Goal: Transaction & Acquisition: Purchase product/service

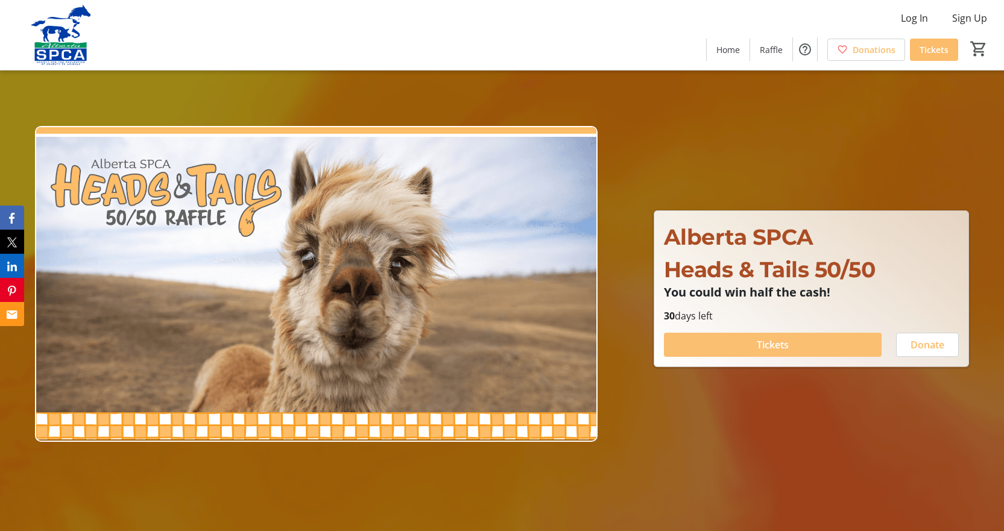
click at [787, 344] on span "Tickets" at bounding box center [772, 345] width 32 height 14
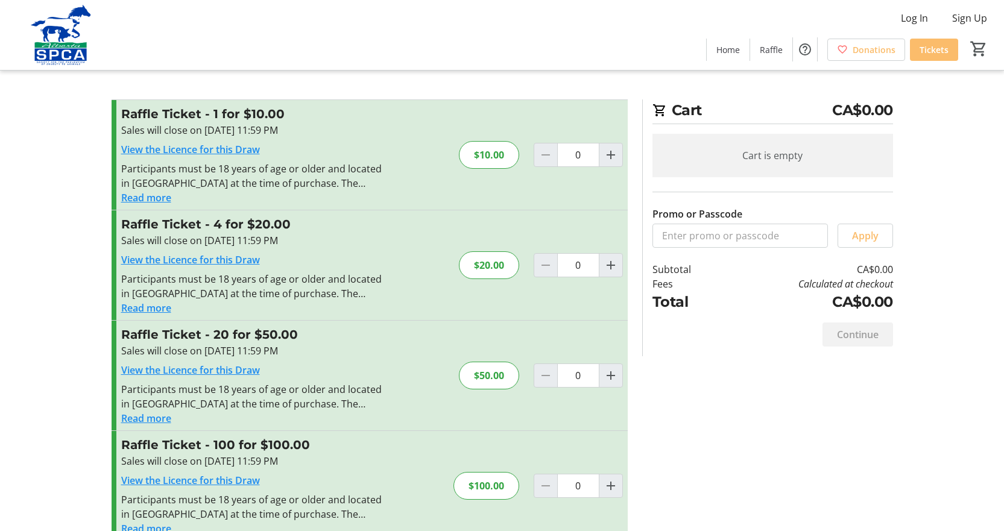
scroll to position [24, 0]
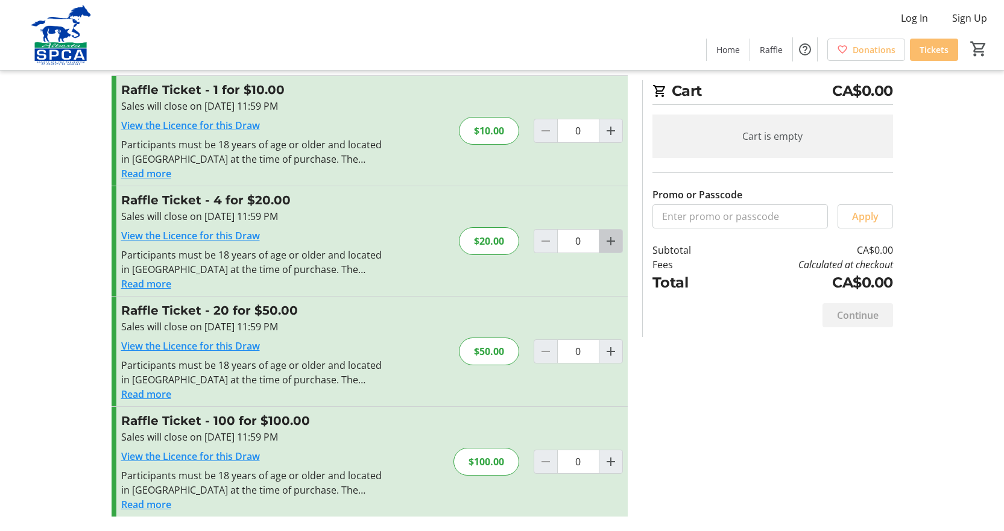
click at [613, 236] on mat-icon "Increment by one" at bounding box center [610, 241] width 14 height 14
type input "1"
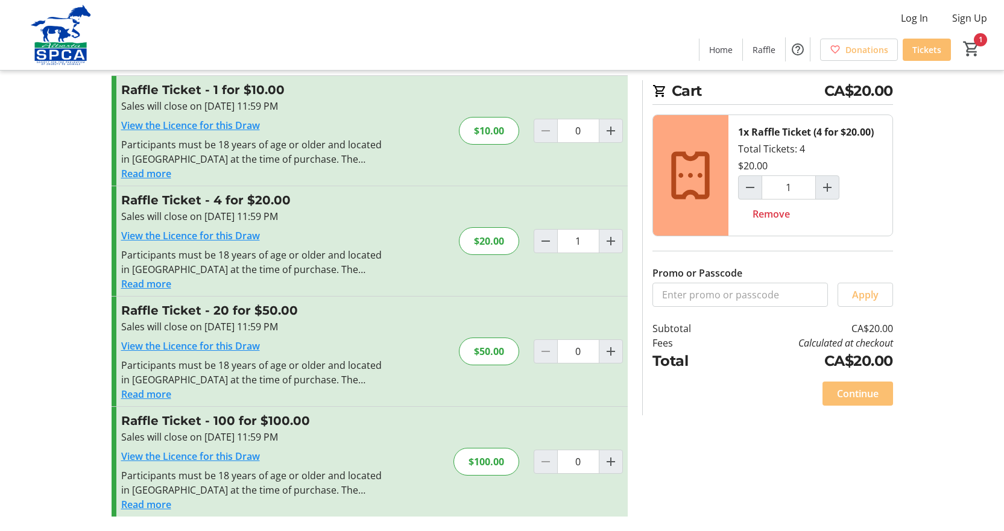
click at [865, 387] on span "Continue" at bounding box center [858, 393] width 42 height 14
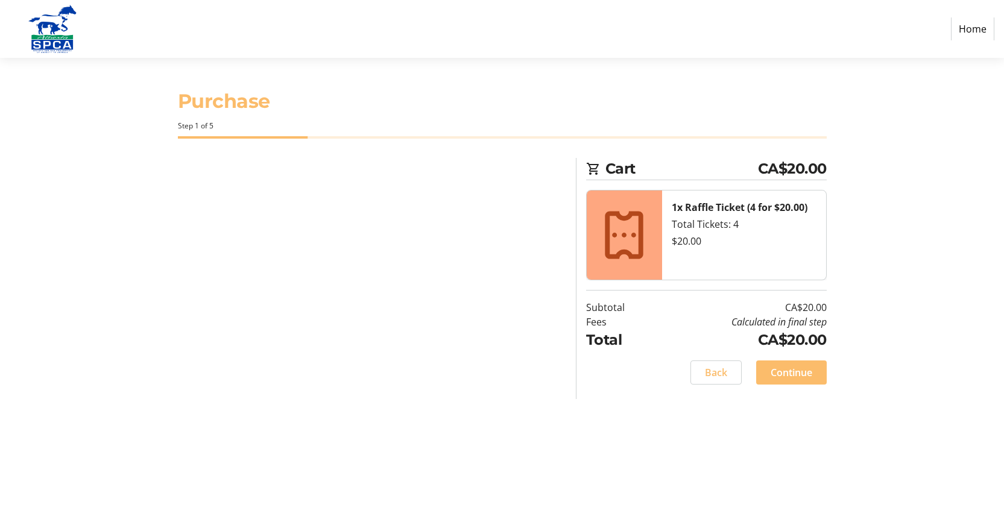
select select "CA"
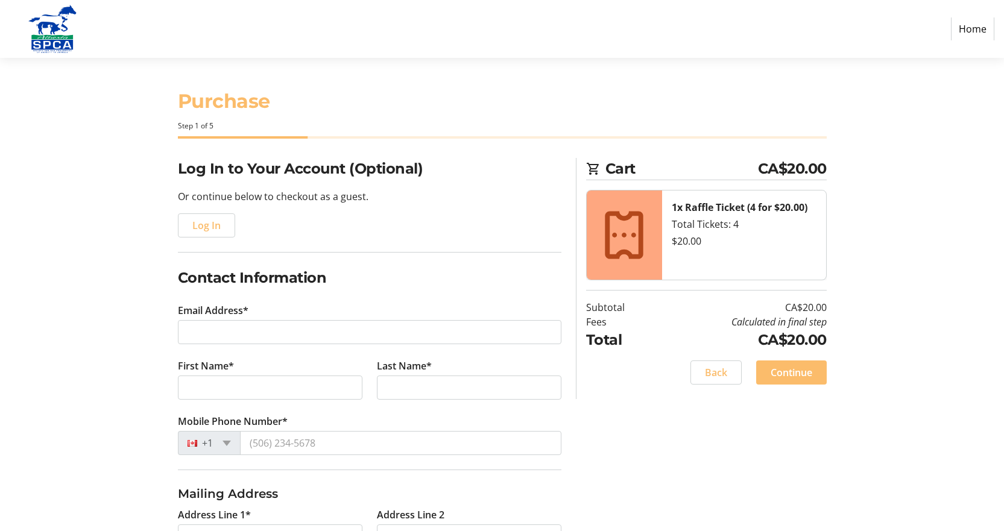
scroll to position [121, 0]
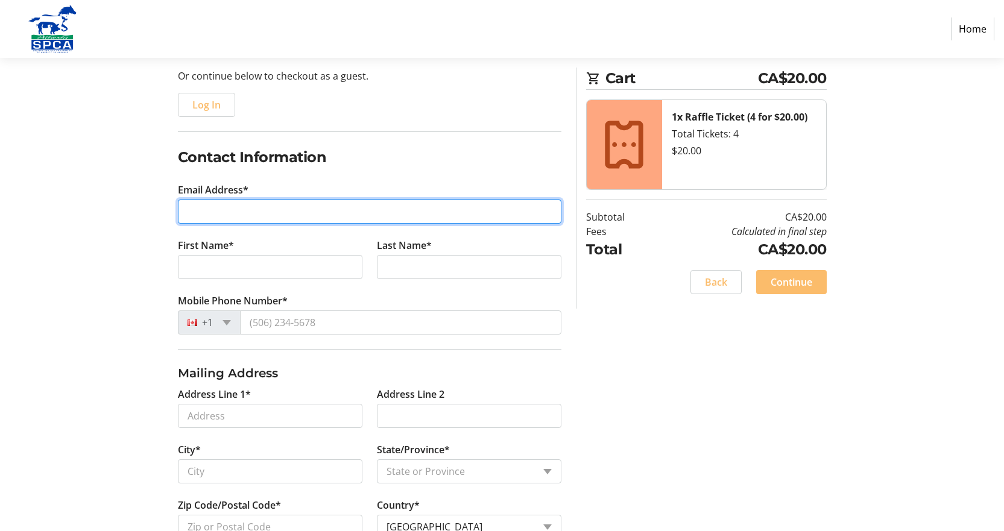
click at [247, 215] on input "Email Address*" at bounding box center [369, 212] width 383 height 24
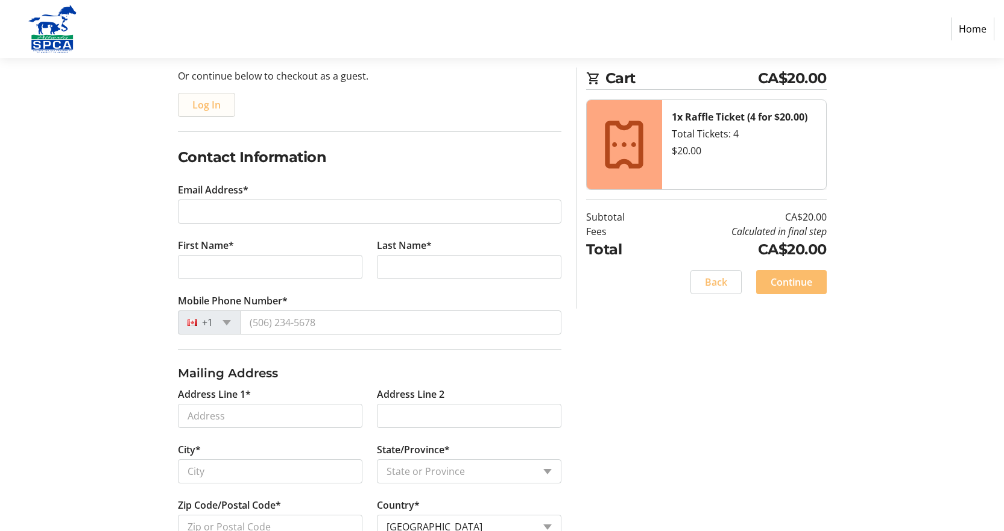
click at [212, 105] on span "Log In" at bounding box center [206, 105] width 28 height 14
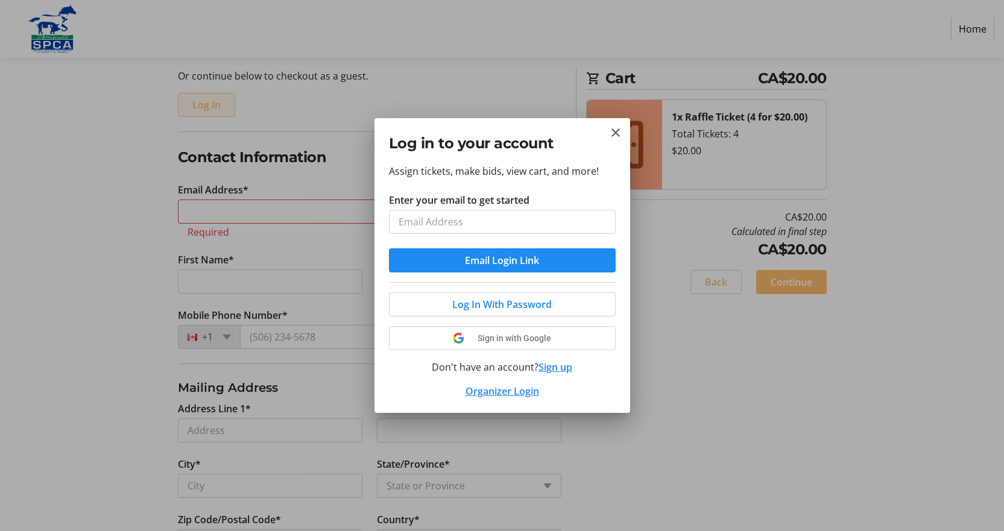
scroll to position [0, 0]
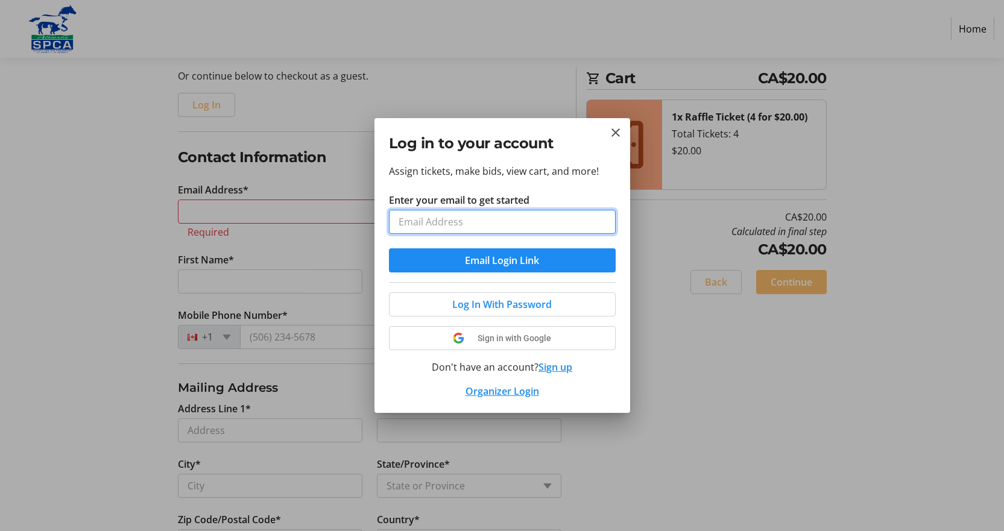
click at [465, 223] on input "Enter your email to get started" at bounding box center [502, 222] width 227 height 24
type input "[EMAIL_ADDRESS][DOMAIN_NAME]"
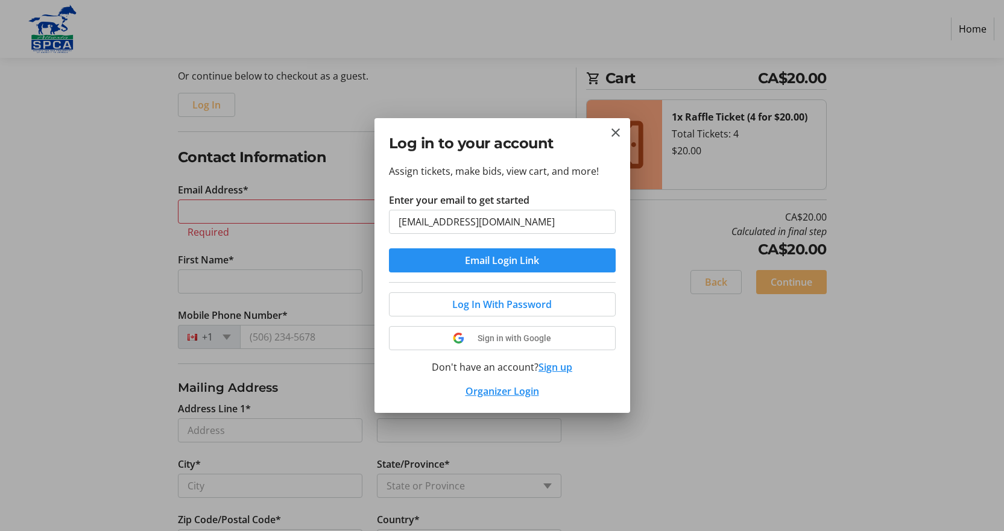
click at [485, 262] on span "Email Login Link" at bounding box center [502, 260] width 74 height 14
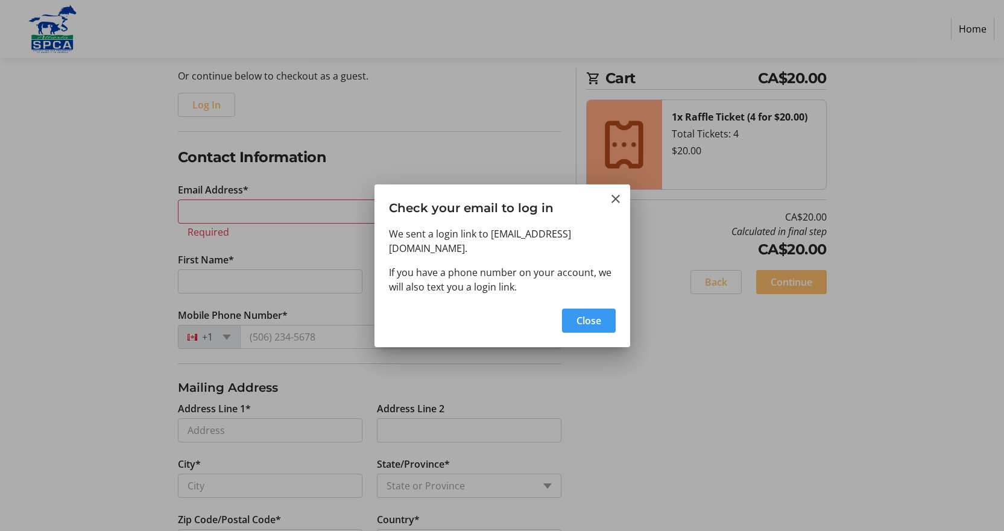
click at [577, 316] on span "Close" at bounding box center [588, 320] width 25 height 14
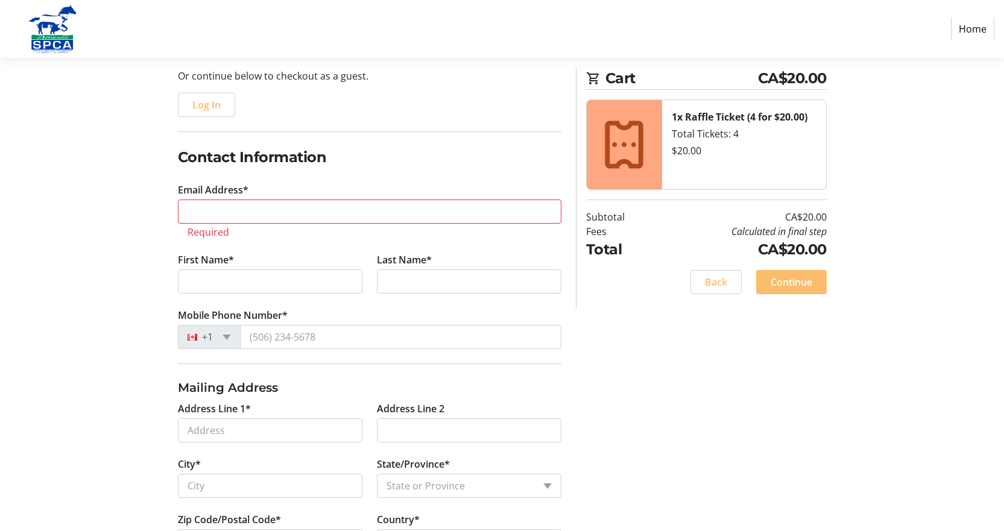
scroll to position [121, 0]
